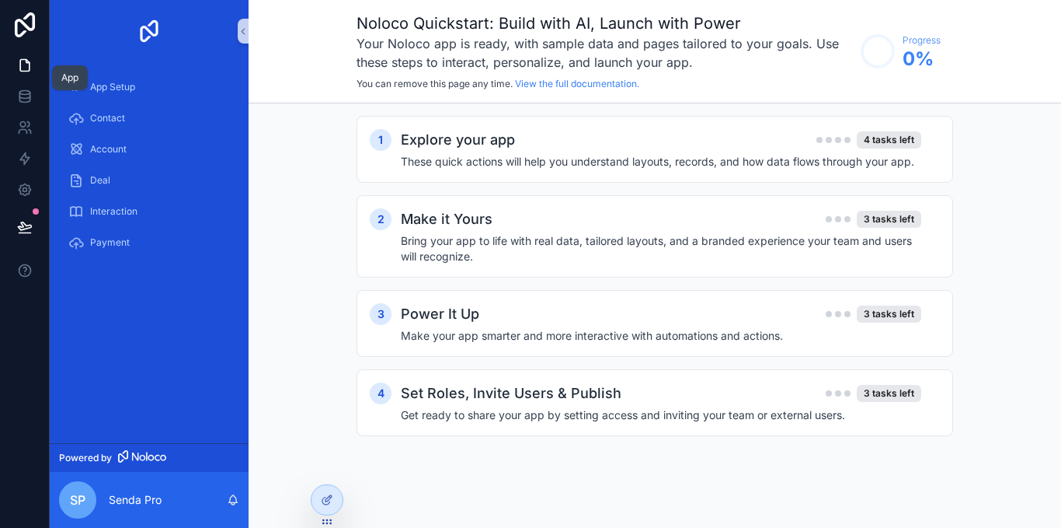
click at [27, 69] on icon at bounding box center [25, 65] width 16 height 16
click at [331, 509] on div at bounding box center [327, 500] width 31 height 30
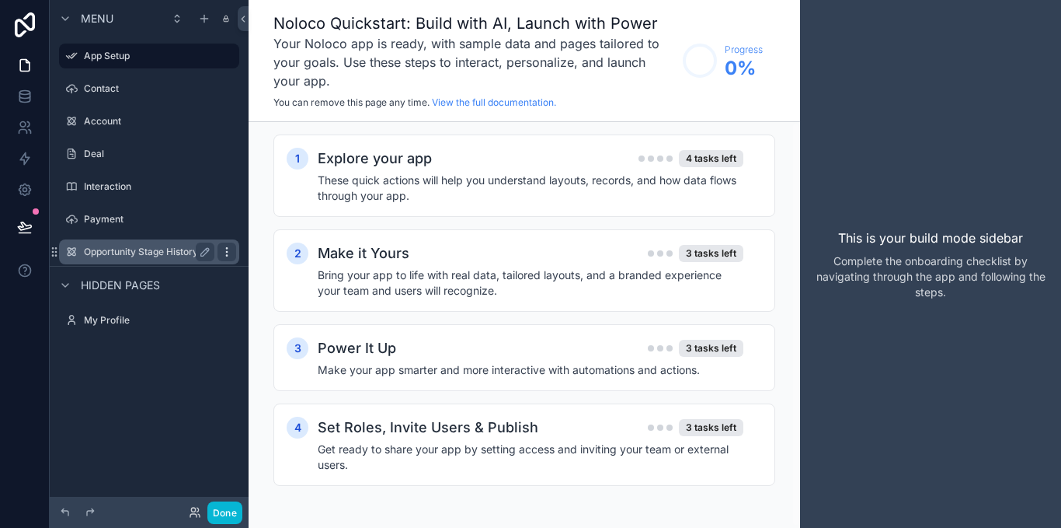
click at [227, 252] on icon "scrollable content" at bounding box center [226, 251] width 1 height 1
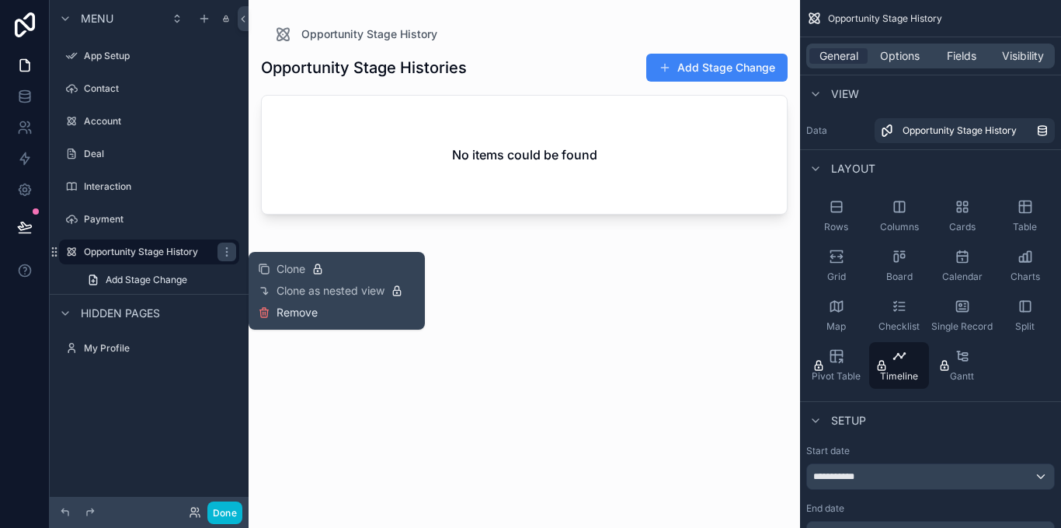
click at [287, 312] on span "Remove" at bounding box center [297, 313] width 41 height 16
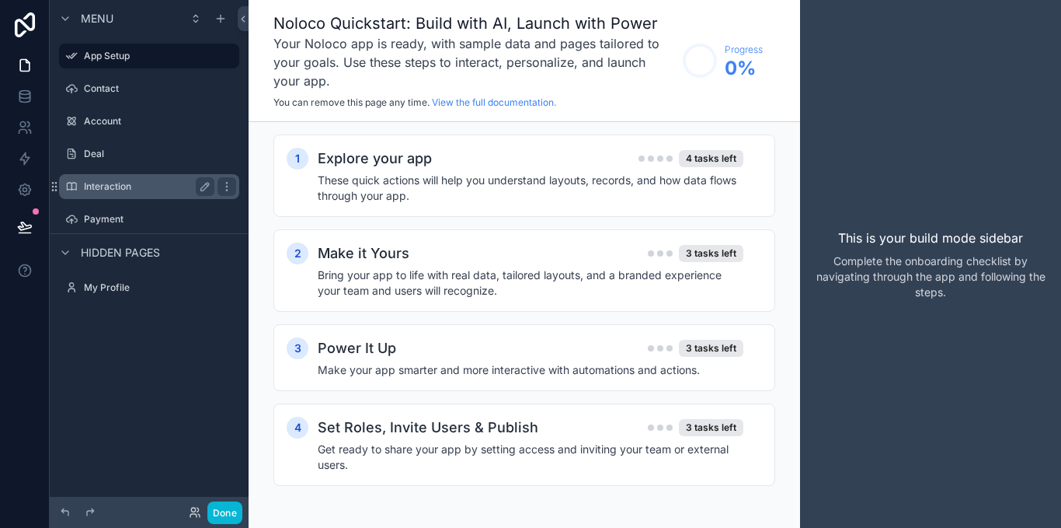
click at [172, 188] on label "Interaction" at bounding box center [146, 186] width 124 height 12
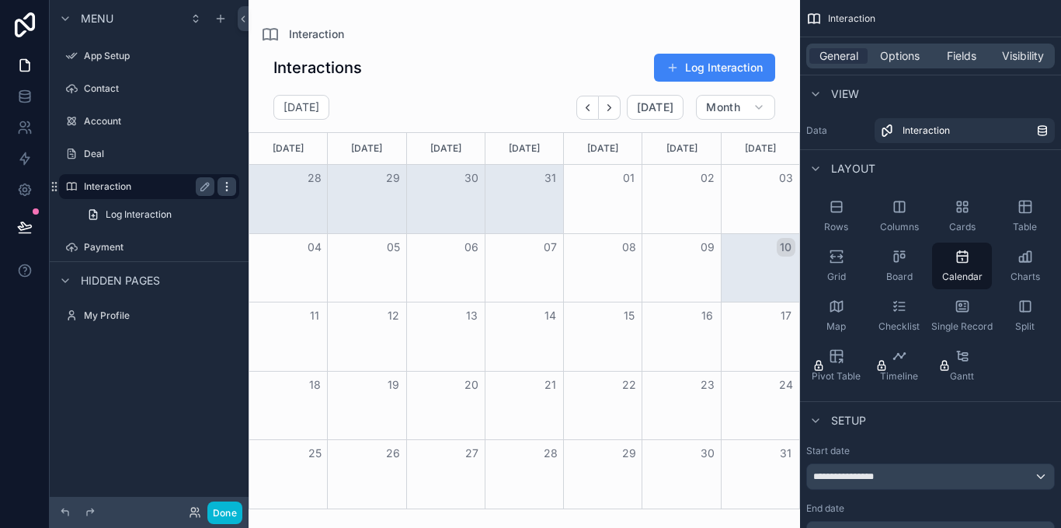
click at [225, 183] on icon "scrollable content" at bounding box center [227, 186] width 12 height 12
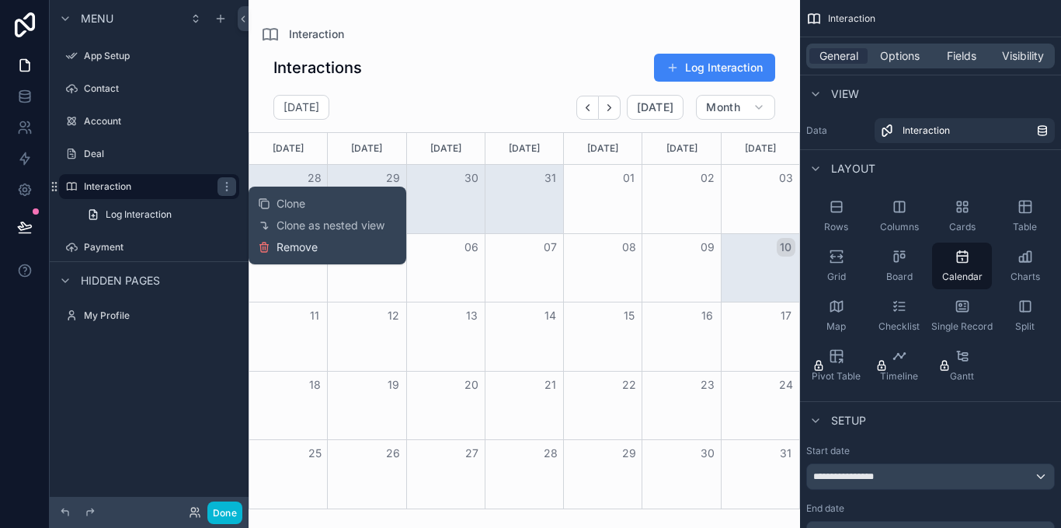
click at [286, 248] on span "Remove" at bounding box center [297, 247] width 41 height 16
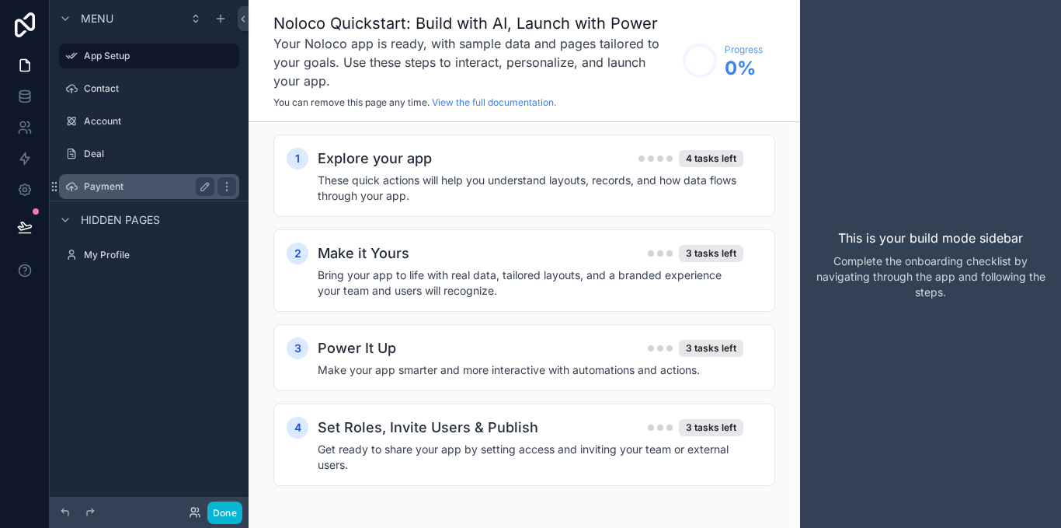
click at [133, 186] on label "Payment" at bounding box center [146, 186] width 124 height 12
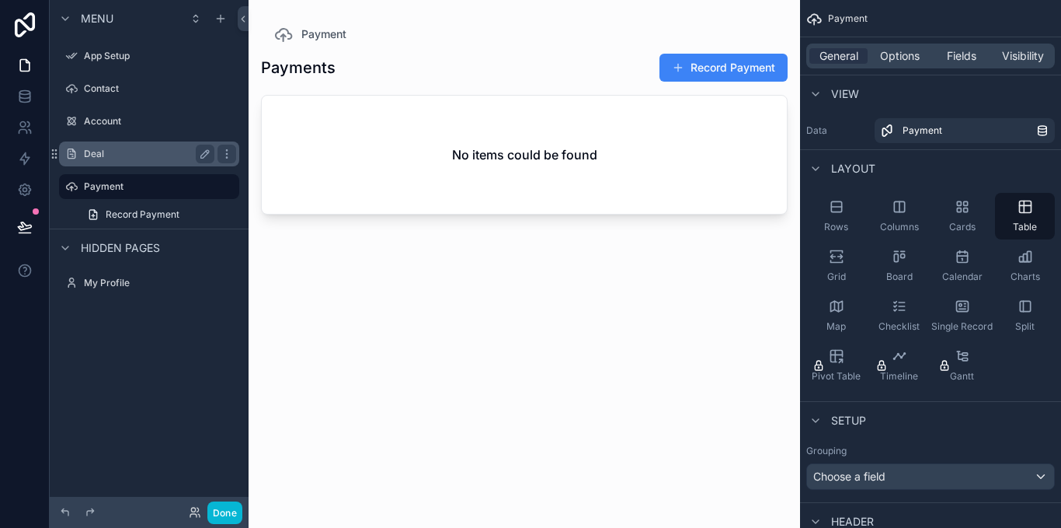
click at [116, 151] on label "Deal" at bounding box center [146, 154] width 124 height 12
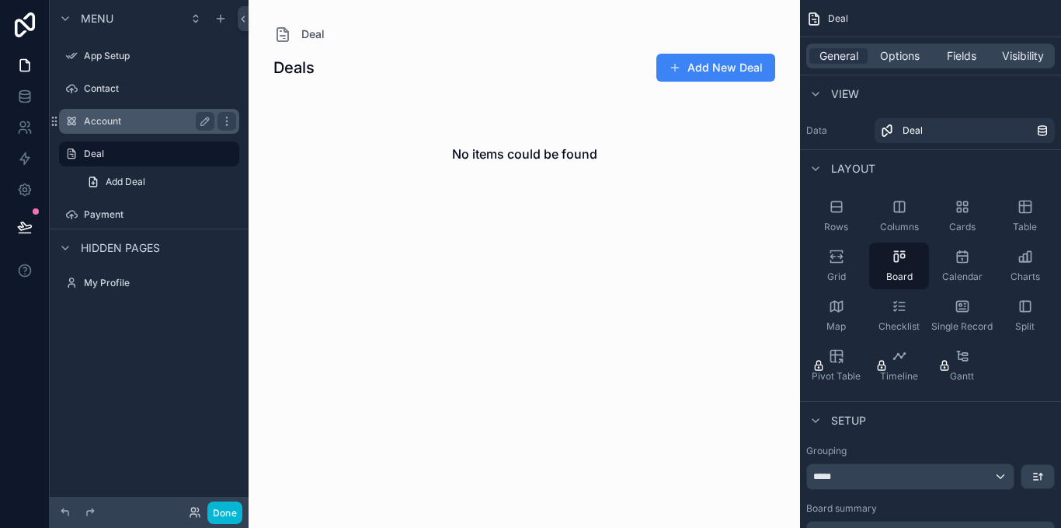
click at [162, 122] on label "Account" at bounding box center [146, 121] width 124 height 12
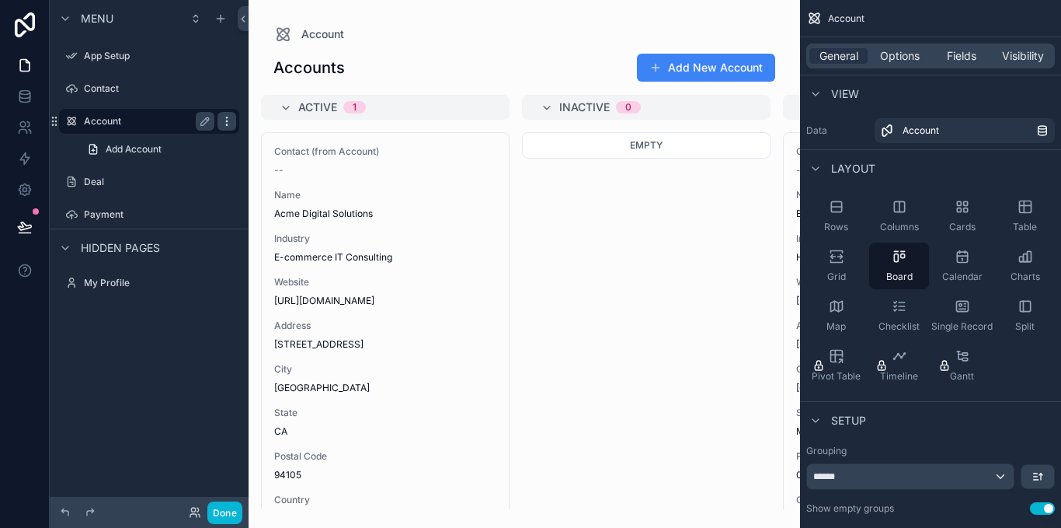
click at [226, 121] on icon "scrollable content" at bounding box center [226, 120] width 1 height 1
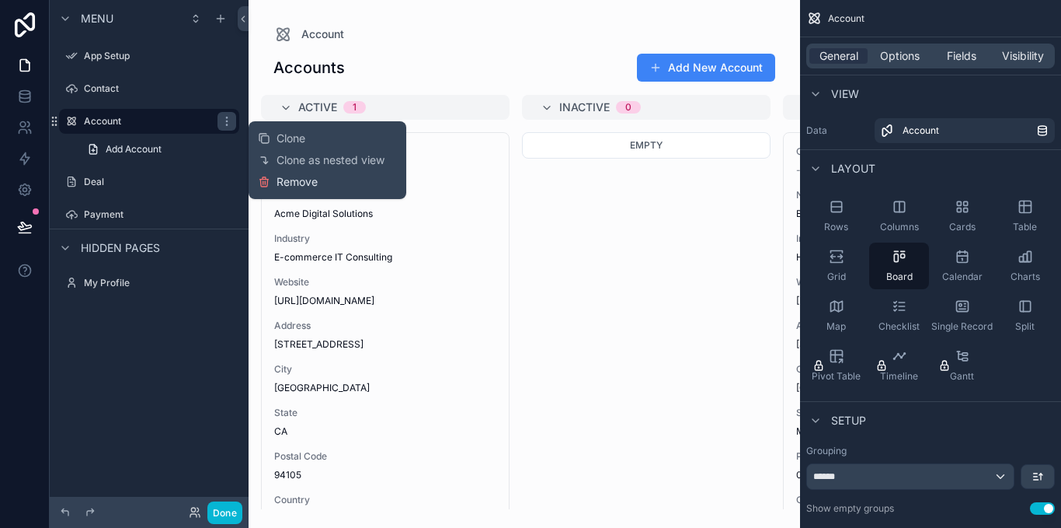
click at [265, 181] on icon at bounding box center [265, 182] width 0 height 3
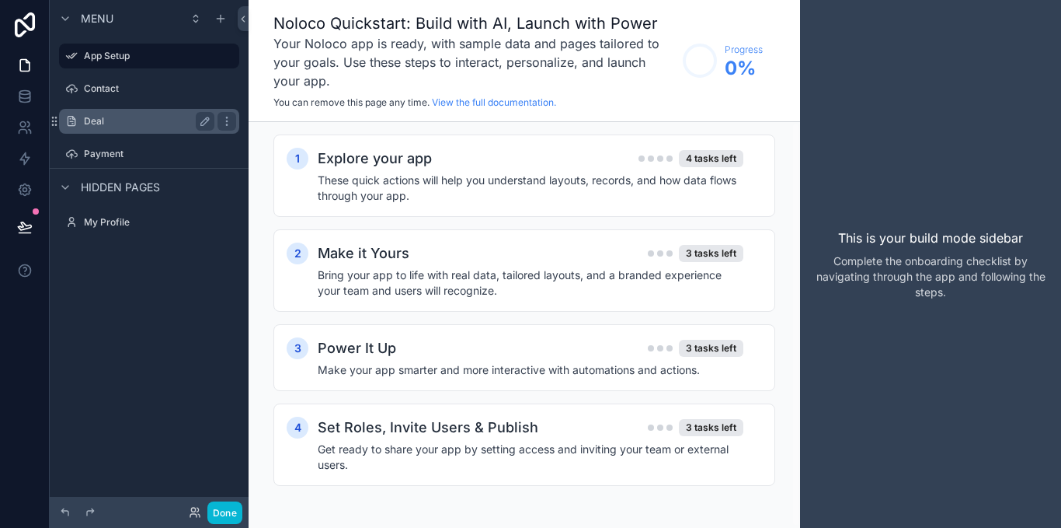
click at [142, 119] on label "Deal" at bounding box center [146, 121] width 124 height 12
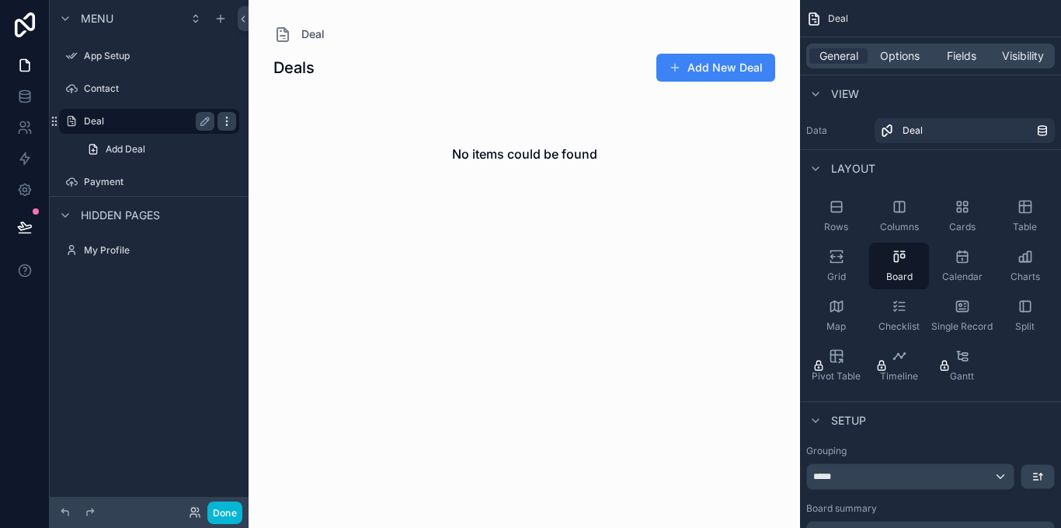
click at [229, 123] on icon "scrollable content" at bounding box center [227, 121] width 12 height 12
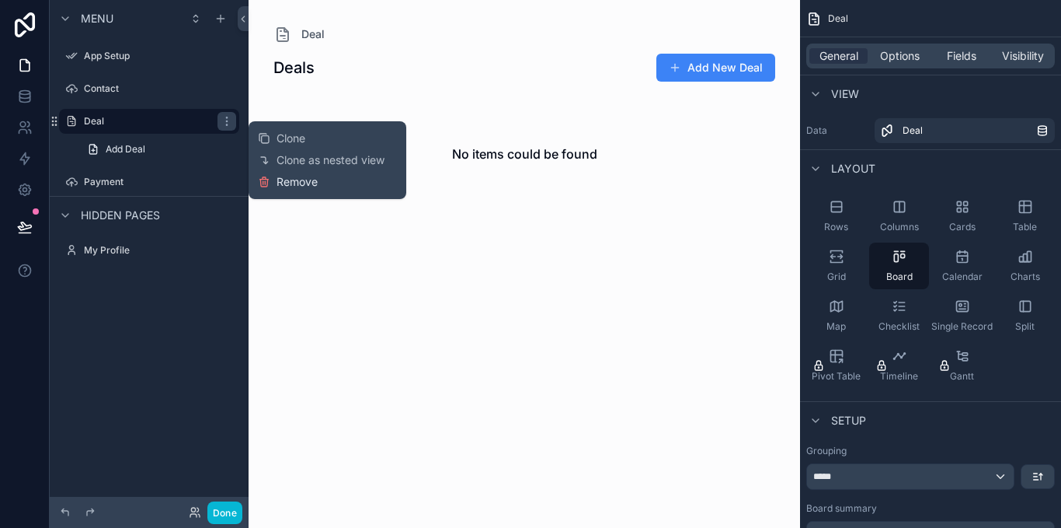
click at [267, 181] on icon at bounding box center [263, 182] width 7 height 7
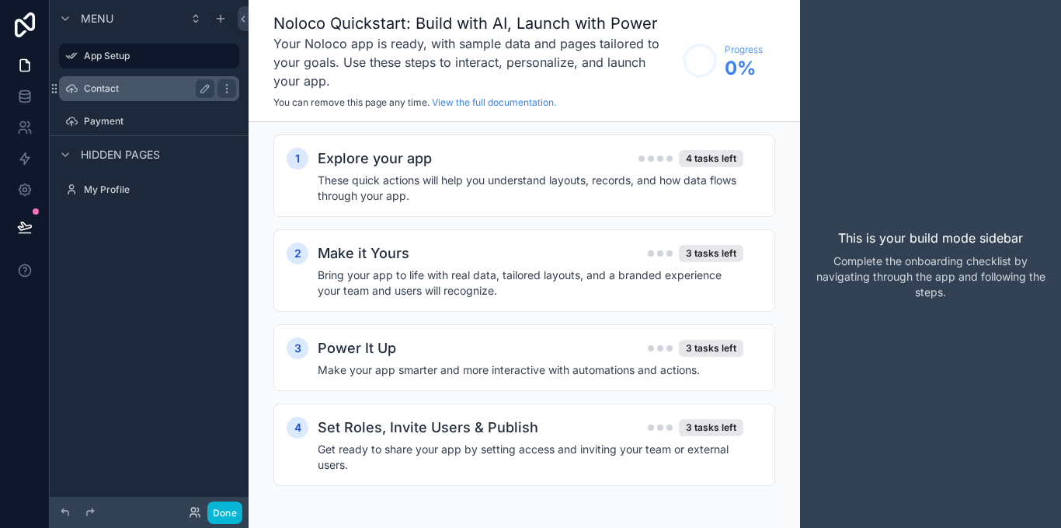
click at [163, 87] on label "Contact" at bounding box center [146, 88] width 124 height 12
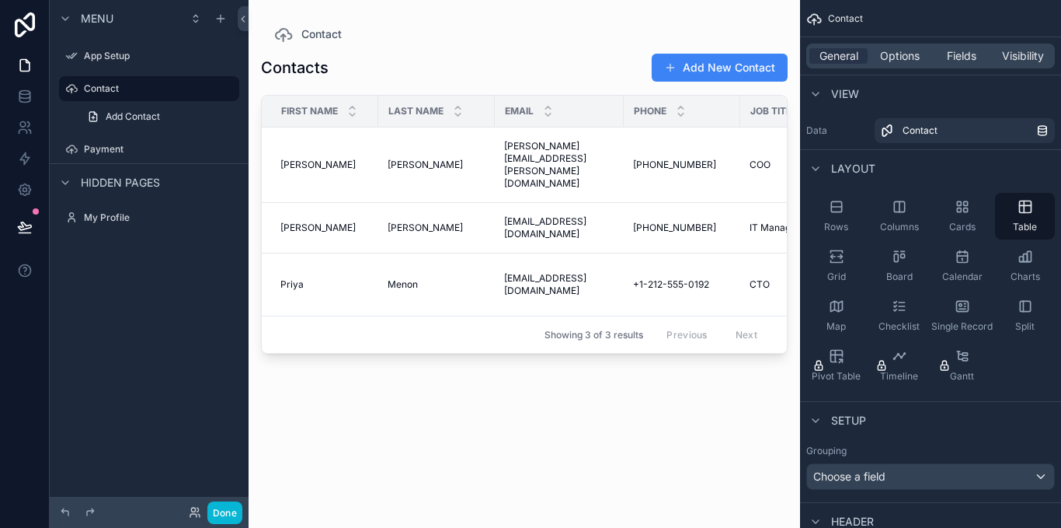
drag, startPoint x: 365, startPoint y: 356, endPoint x: 444, endPoint y: 373, distance: 81.1
click at [444, 373] on div "scrollable content" at bounding box center [525, 254] width 552 height 509
click at [225, 89] on icon "scrollable content" at bounding box center [227, 88] width 12 height 12
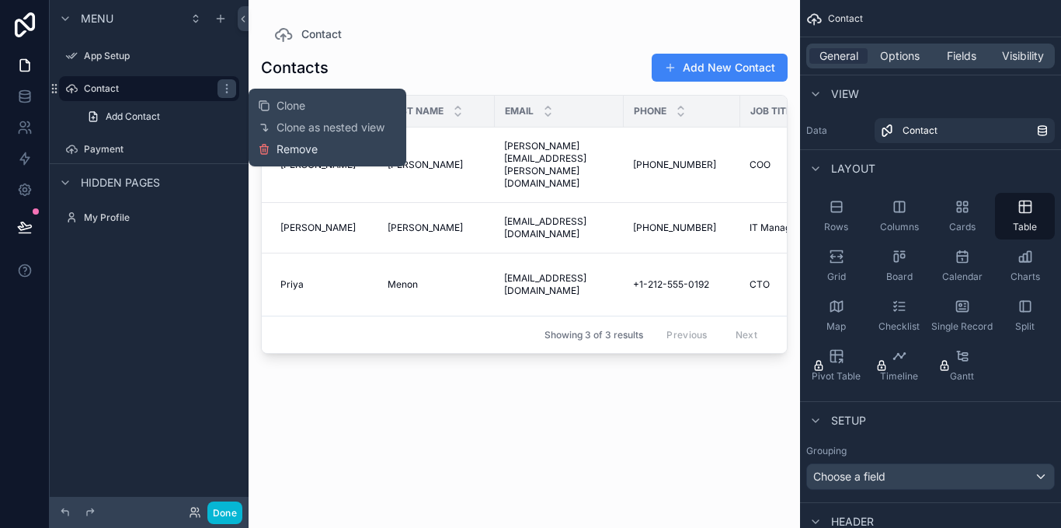
click at [265, 148] on icon at bounding box center [264, 149] width 12 height 12
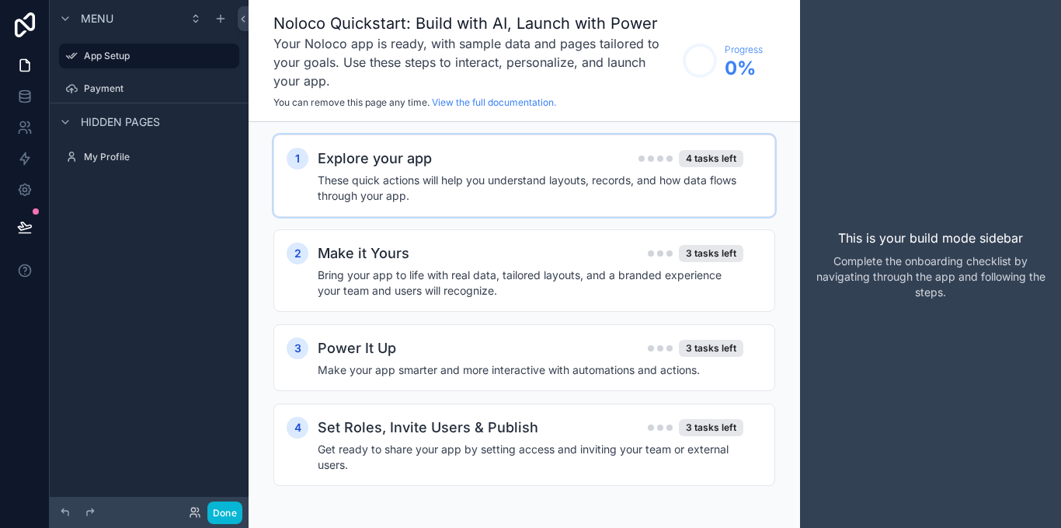
scroll to position [2, 0]
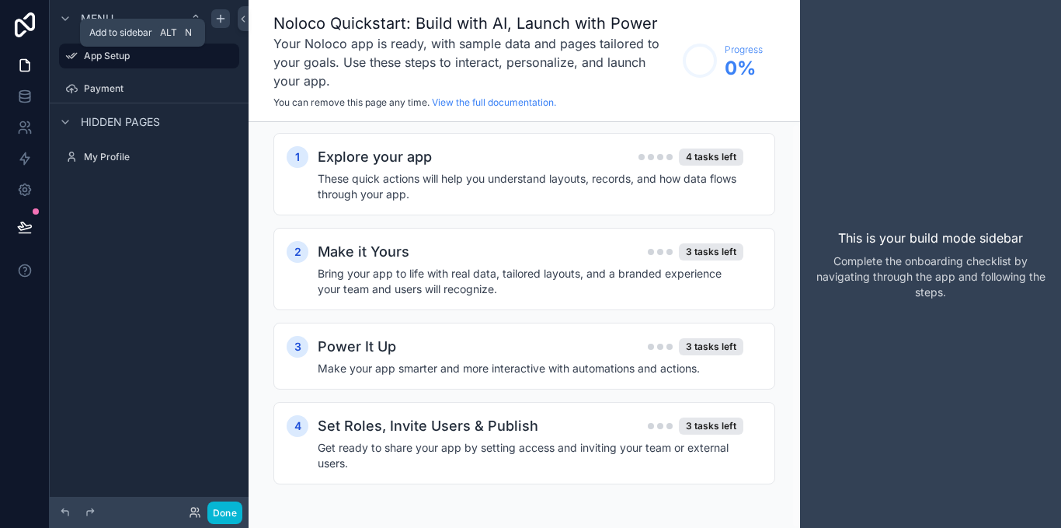
click at [221, 19] on icon "scrollable content" at bounding box center [220, 19] width 7 height 0
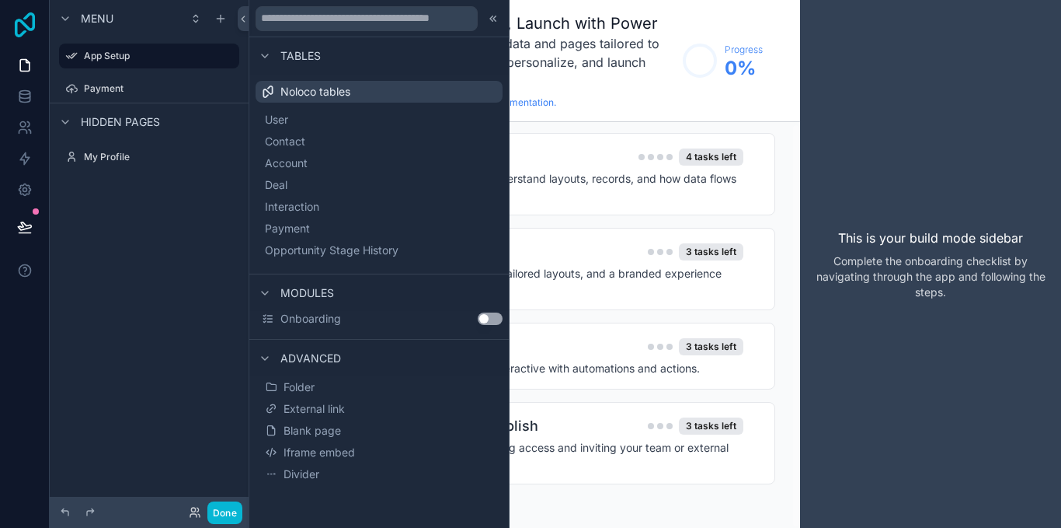
click at [26, 25] on icon at bounding box center [25, 24] width 20 height 25
